Goal: Information Seeking & Learning: Learn about a topic

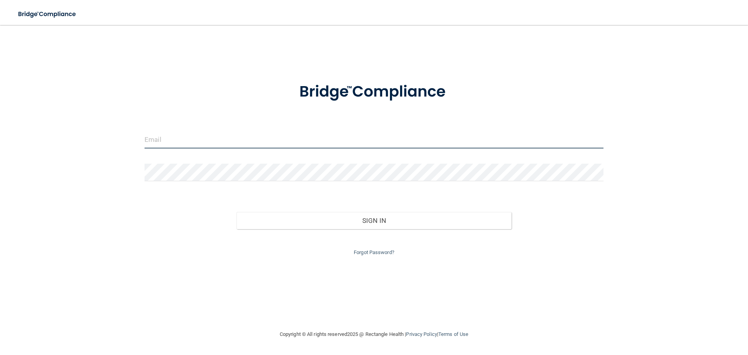
click at [174, 144] on input "email" at bounding box center [374, 140] width 459 height 18
type input "K"
type input "[EMAIL_ADDRESS][DOMAIN_NAME]"
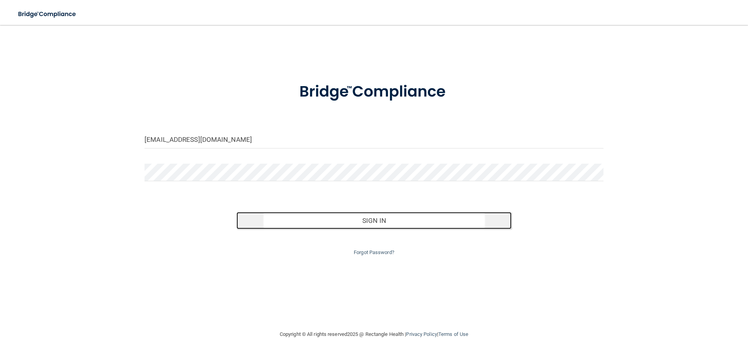
click at [374, 223] on button "Sign In" at bounding box center [375, 220] width 276 height 17
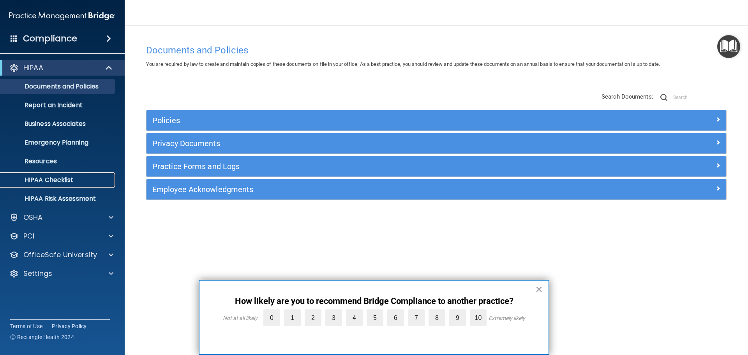
click at [78, 183] on p "HIPAA Checklist" at bounding box center [58, 180] width 106 height 8
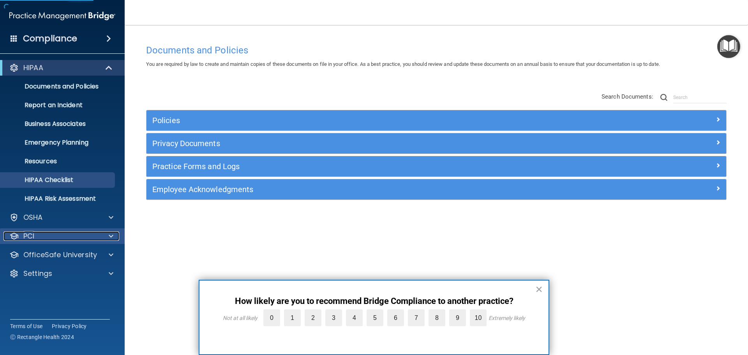
click at [59, 238] on div "PCI" at bounding box center [52, 236] width 97 height 9
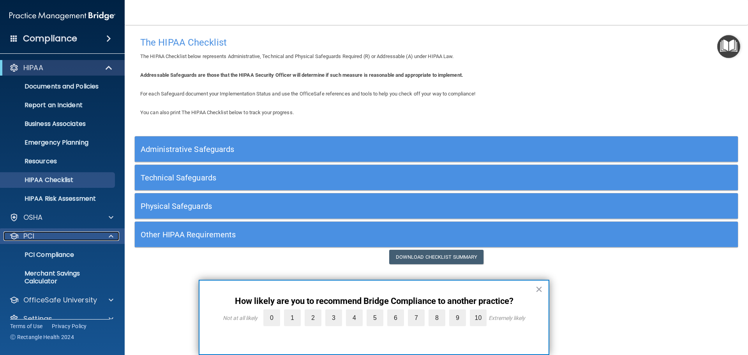
click at [63, 237] on div "PCI" at bounding box center [52, 236] width 97 height 9
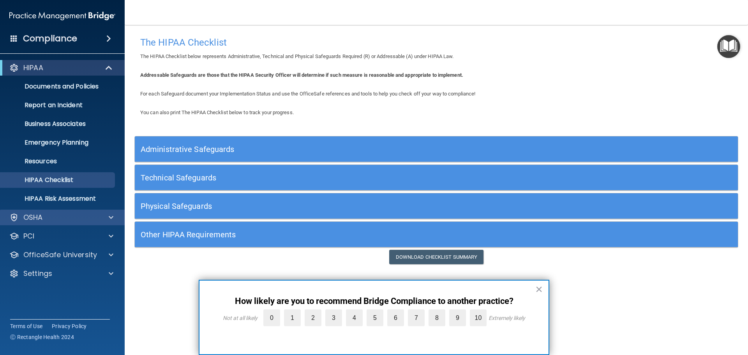
click at [89, 212] on div "OSHA" at bounding box center [62, 218] width 125 height 16
click at [44, 180] on p "HIPAA Checklist" at bounding box center [58, 180] width 106 height 8
click at [541, 288] on button "×" at bounding box center [539, 289] width 7 height 12
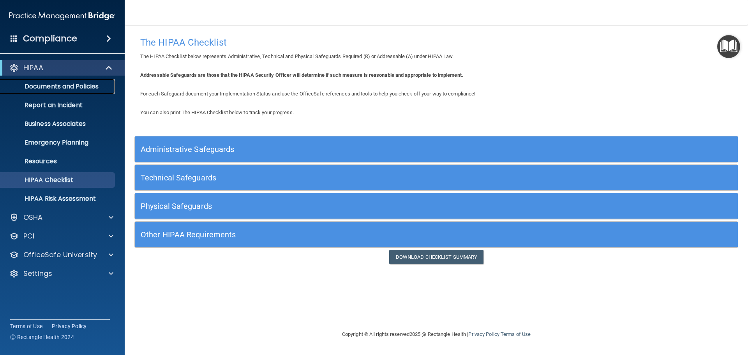
click at [67, 88] on p "Documents and Policies" at bounding box center [58, 87] width 106 height 8
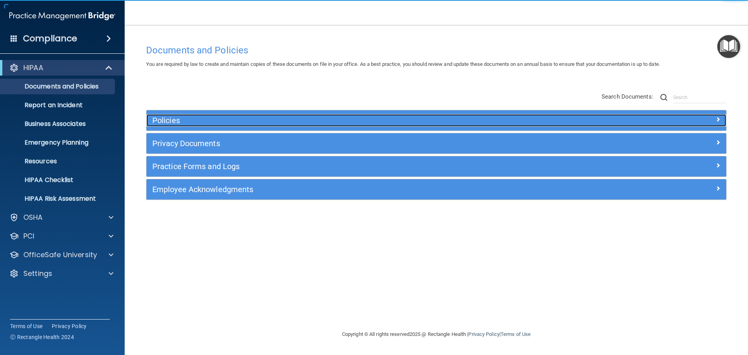
click at [515, 121] on h5 "Policies" at bounding box center [363, 120] width 423 height 9
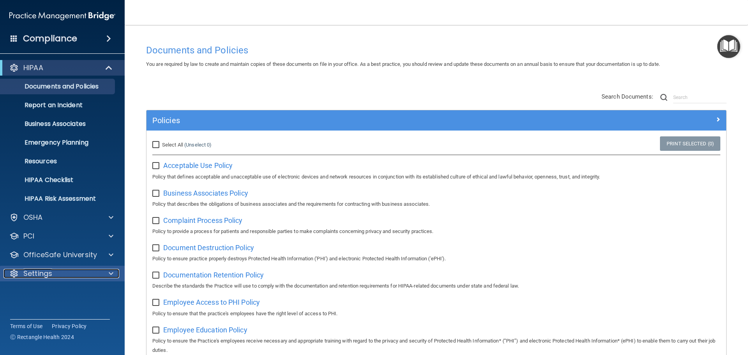
click at [71, 269] on div "Settings" at bounding box center [52, 273] width 97 height 9
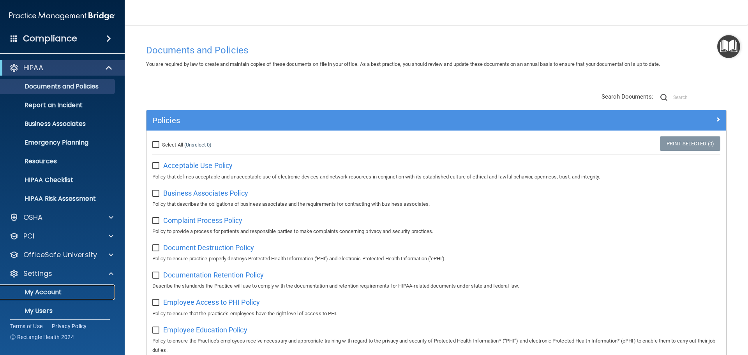
click at [60, 290] on p "My Account" at bounding box center [58, 292] width 106 height 8
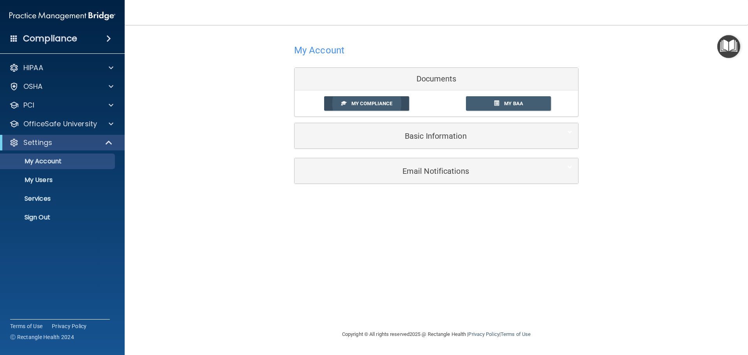
click at [386, 104] on span "My Compliance" at bounding box center [372, 104] width 41 height 6
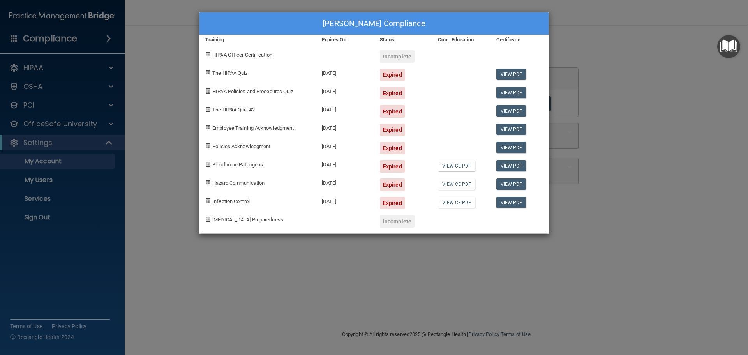
click at [599, 153] on div "[PERSON_NAME] Compliance Training Expires On Status Cont. Education Certificate…" at bounding box center [374, 177] width 748 height 355
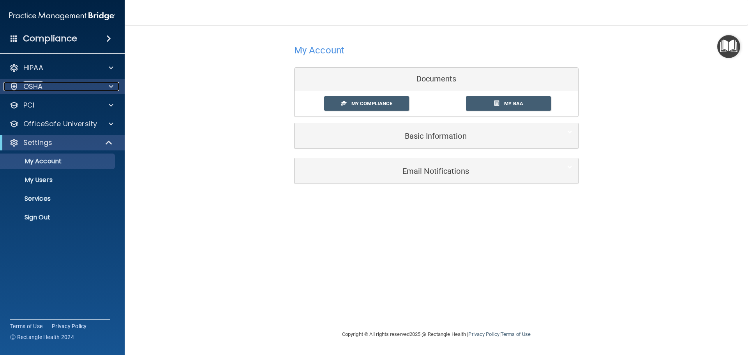
click at [45, 88] on div "OSHA" at bounding box center [52, 86] width 97 height 9
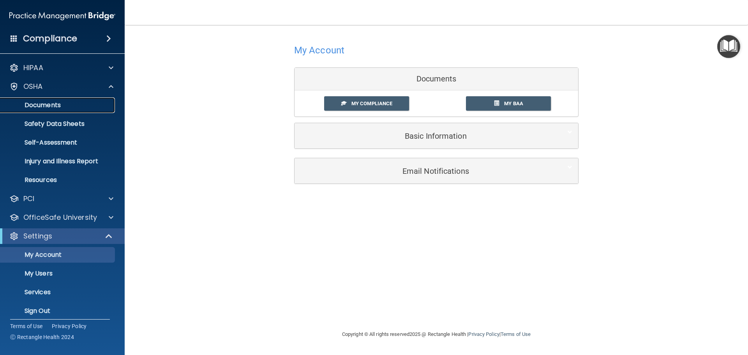
click at [61, 101] on p "Documents" at bounding box center [58, 105] width 106 height 8
